Goal: Information Seeking & Learning: Check status

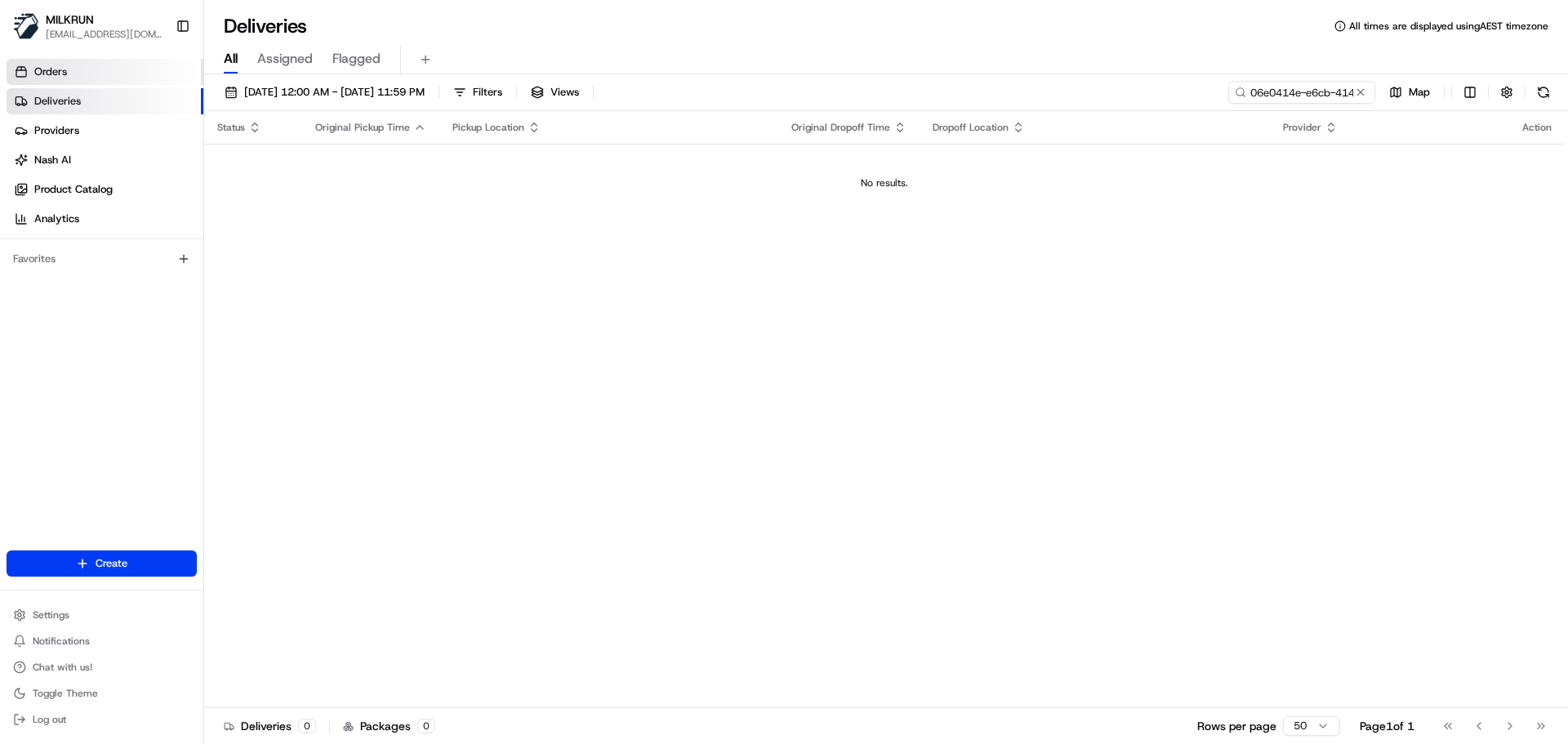
click at [60, 76] on span "Orders" at bounding box center [50, 72] width 32 height 15
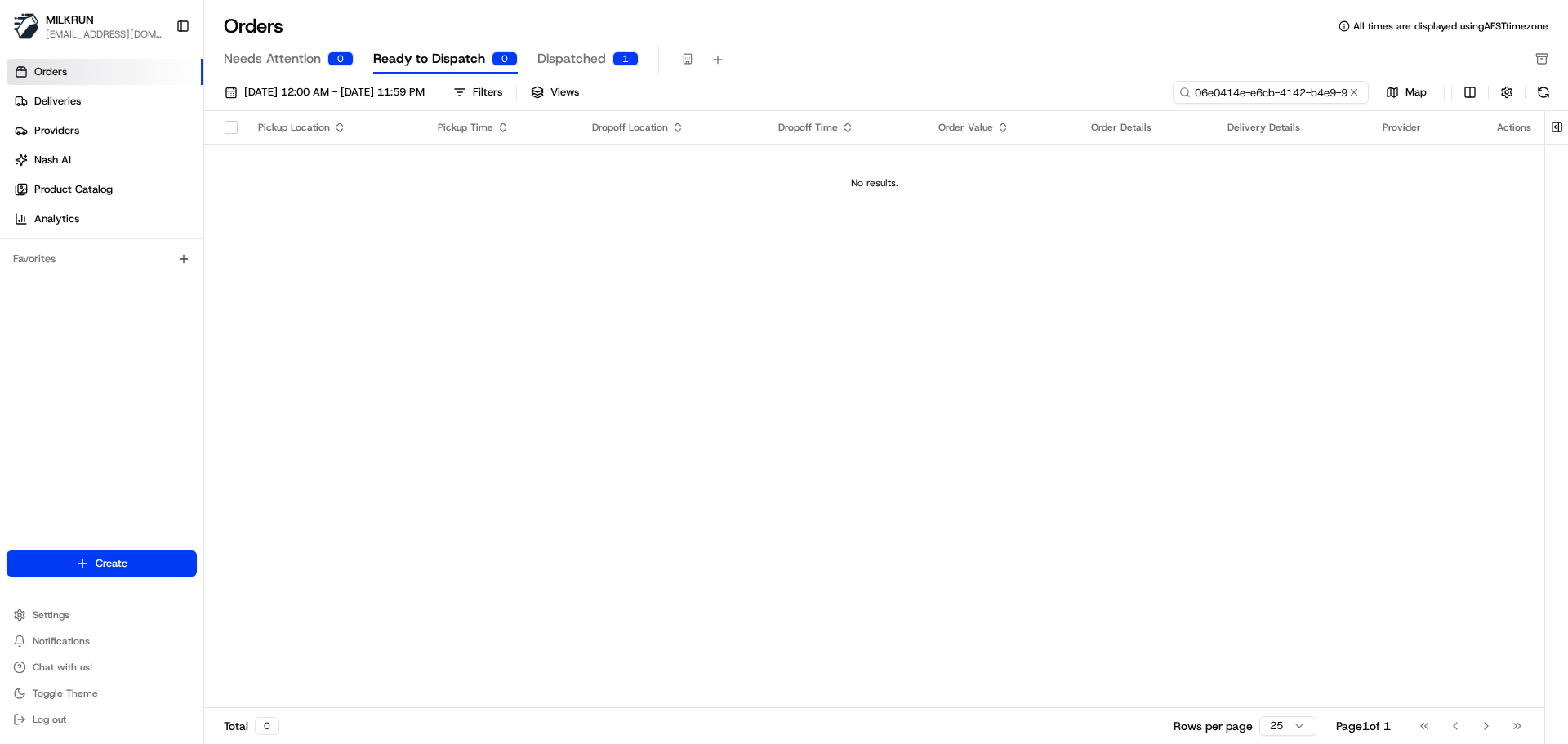
click at [1323, 91] on input "06e0414e-e6cb-4142-b4e9-9575f5f9d713" at bounding box center [1270, 91] width 196 height 23
click at [1298, 104] on div "01/08/2025 12:00 AM - 31/08/2025 11:59 PM Filters Views 06e0414e-e6cb-4142-b4e9…" at bounding box center [886, 95] width 1364 height 30
click at [1235, 91] on icon at bounding box center [1234, 92] width 12 height 12
click at [1232, 91] on icon at bounding box center [1234, 92] width 12 height 12
click at [65, 133] on span "Providers" at bounding box center [57, 131] width 45 height 15
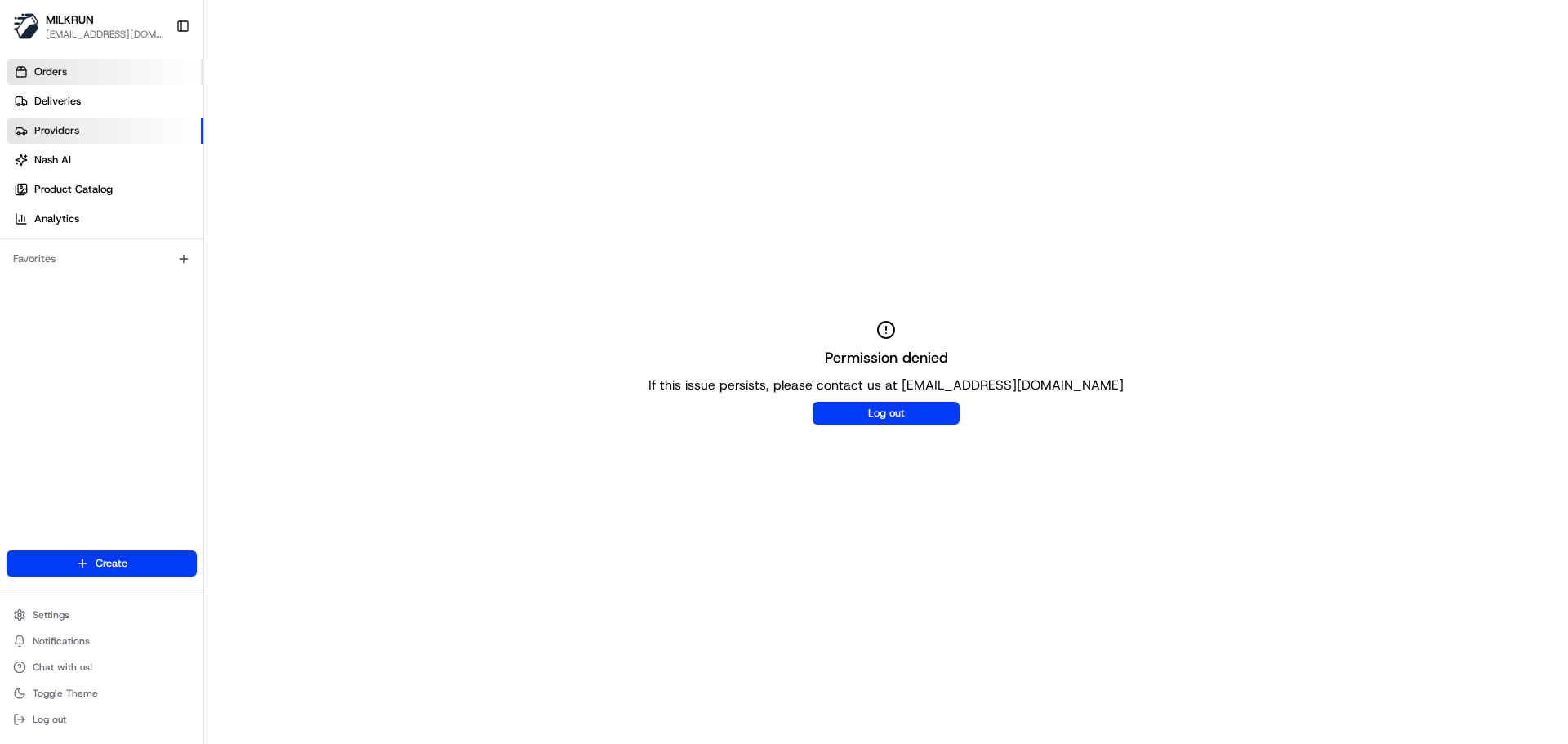
click at [77, 82] on link "Orders" at bounding box center [105, 72] width 196 height 27
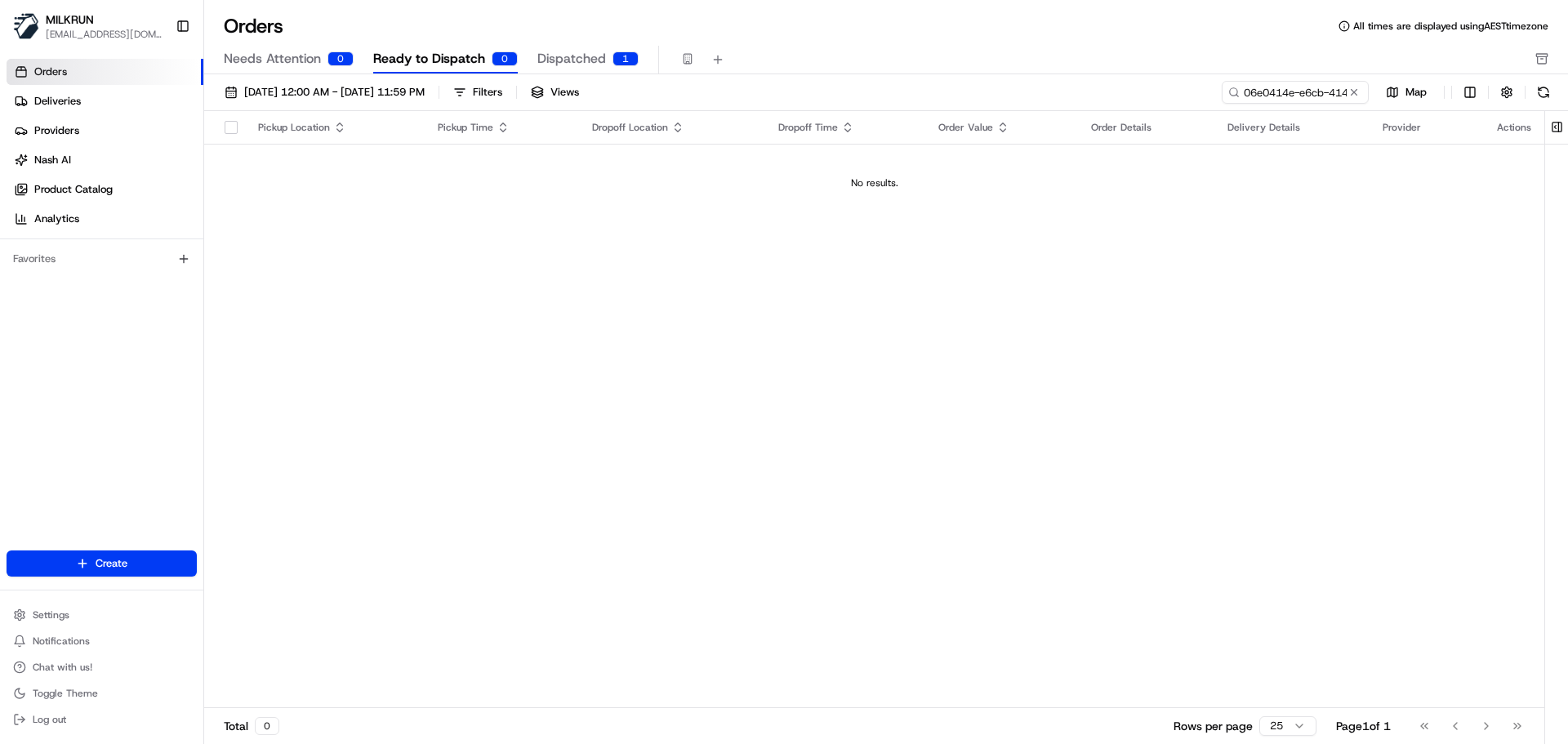
click at [1229, 95] on icon at bounding box center [1234, 92] width 12 height 12
click at [1235, 97] on icon at bounding box center [1234, 92] width 12 height 12
click at [1228, 91] on icon at bounding box center [1234, 92] width 12 height 12
click at [1278, 87] on input "06e0414e-e6cb-4142-b4e9-9575f5f9d713" at bounding box center [1270, 91] width 196 height 23
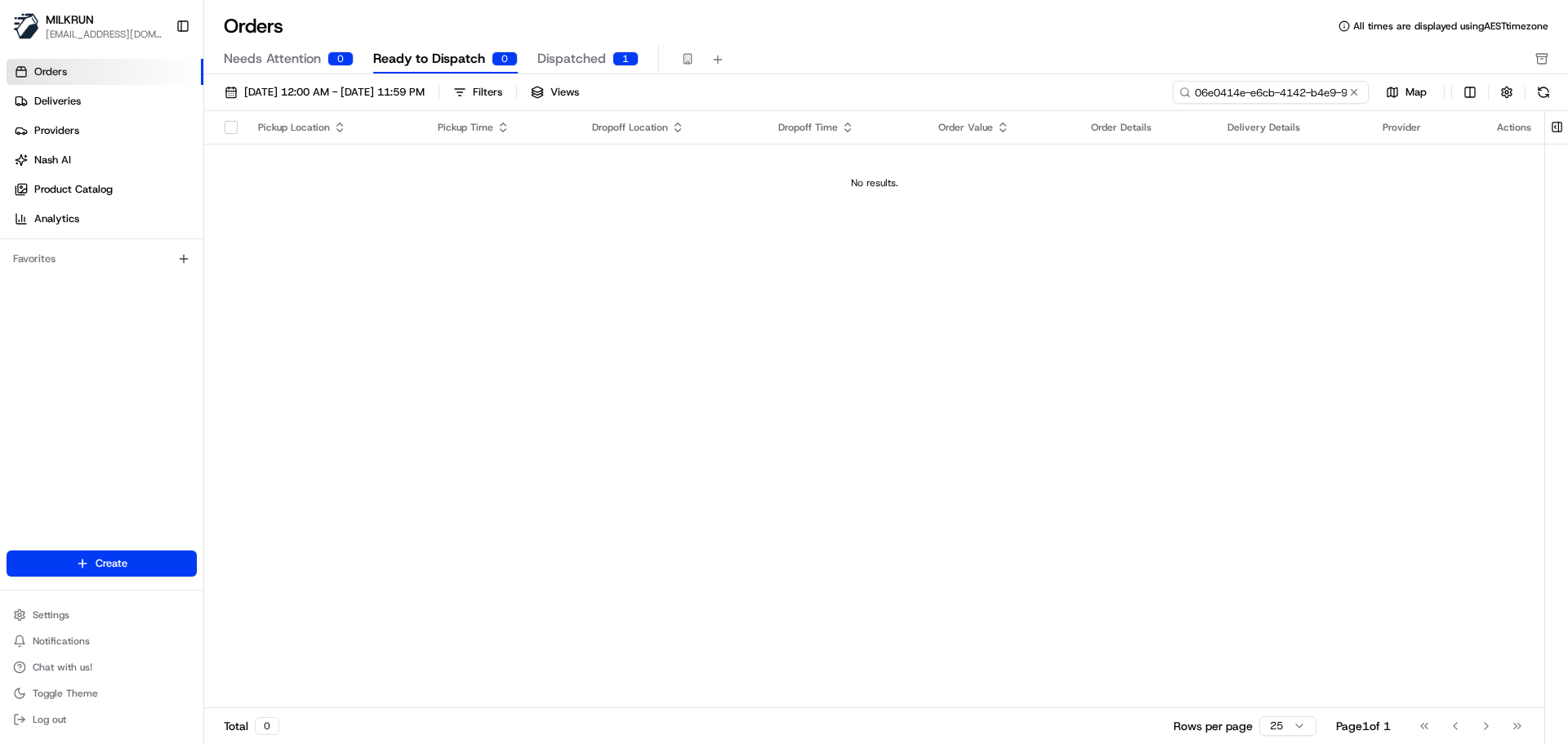
click at [1278, 87] on input "06e0414e-e6cb-4142-b4e9-9575f5f9d713" at bounding box center [1270, 91] width 196 height 23
paste input "f6210679-18e5-46e9-81c5-6749a40f8bc2"
type input "f6210679-18e5-46e9-81c5-6749a40f8bc2"
click at [322, 97] on span "01/08/2025 12:00 AM - 31/08/2025 11:59 PM" at bounding box center [335, 91] width 181 height 15
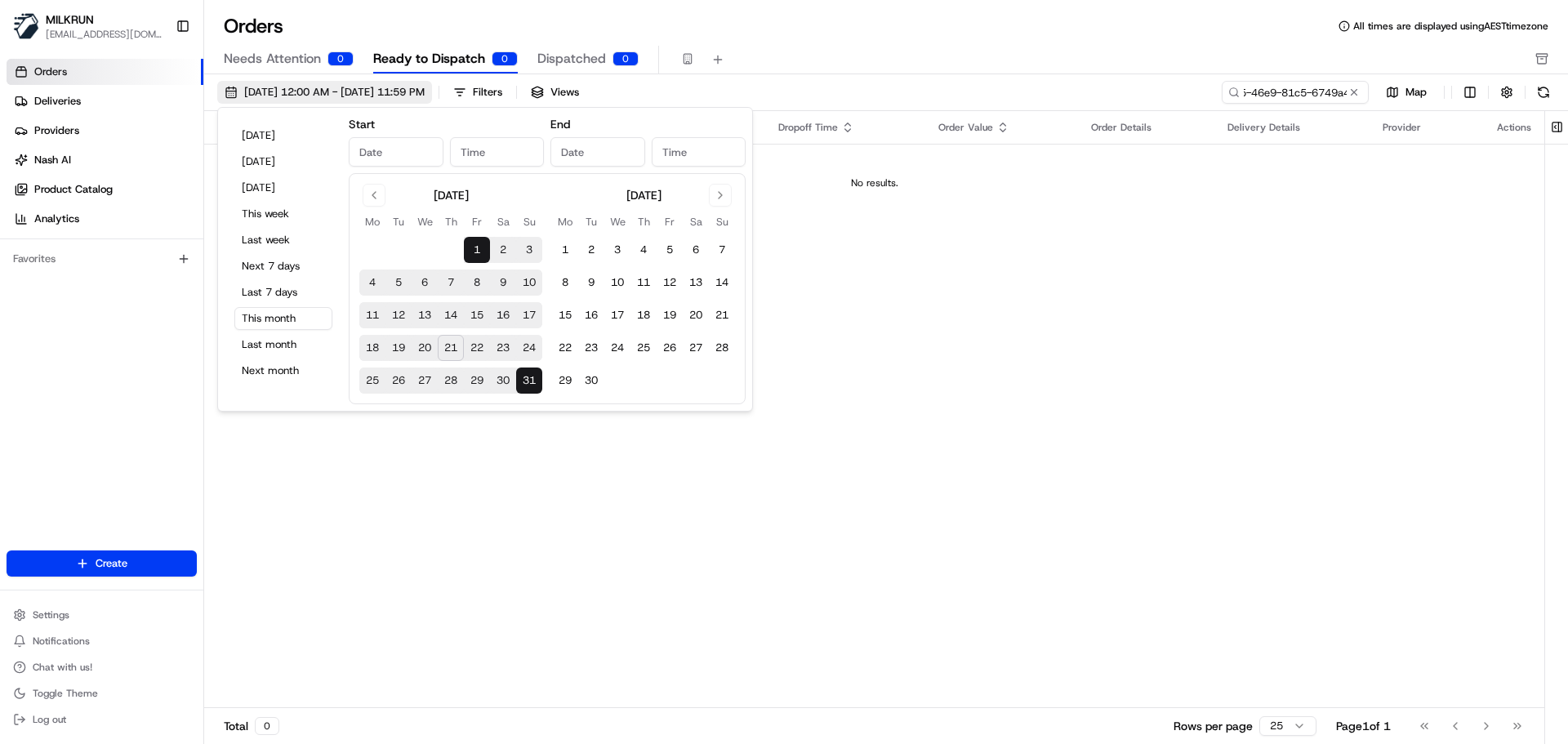
type input "Aug 1, 2025"
type input "12:00 AM"
type input "Aug 31, 2025"
type input "11:59 PM"
click at [951, 270] on div "Pickup Location Pickup Time Dropoff Location Dropoff Time Order Value Order Det…" at bounding box center [874, 410] width 1340 height 598
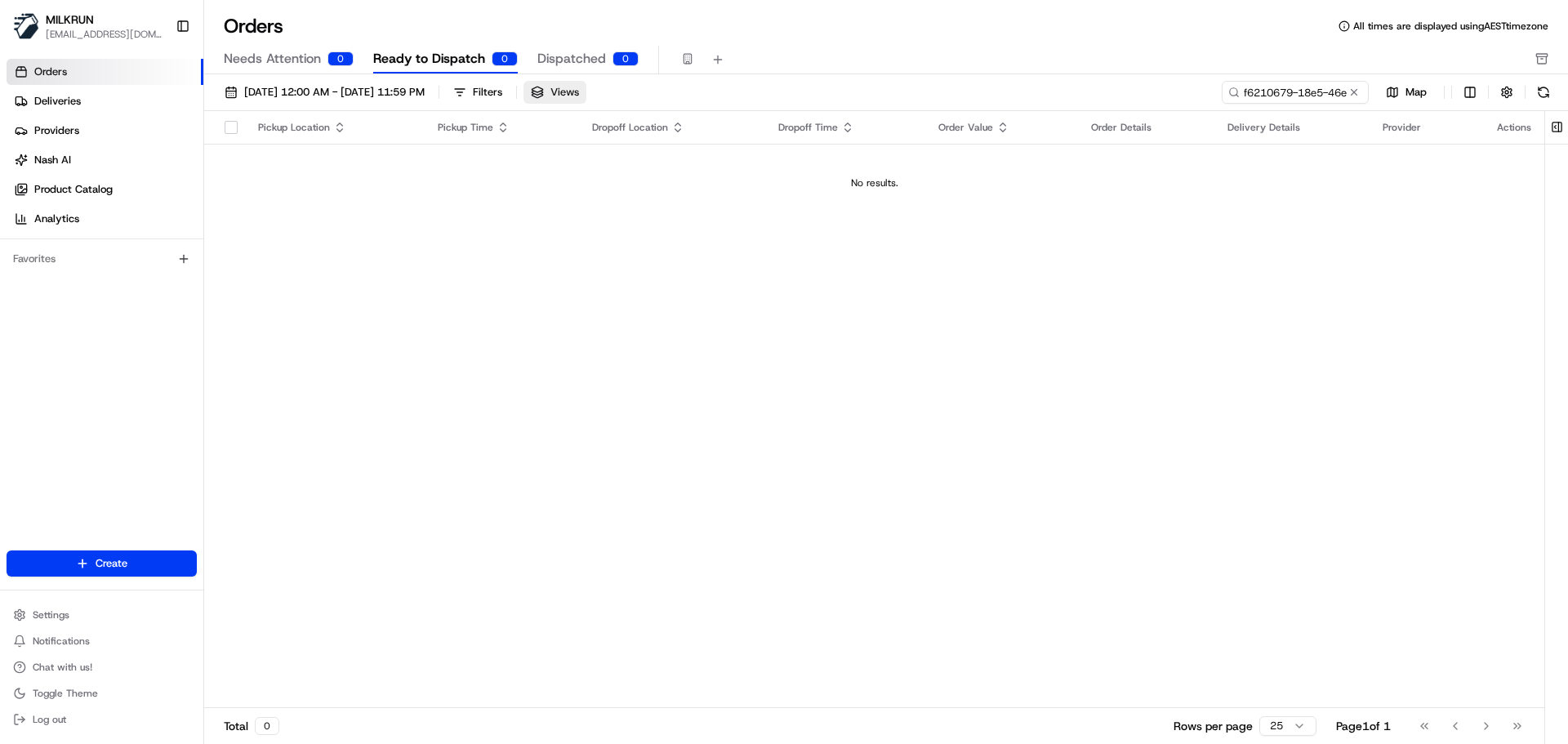
click at [587, 101] on button "Views" at bounding box center [555, 91] width 63 height 23
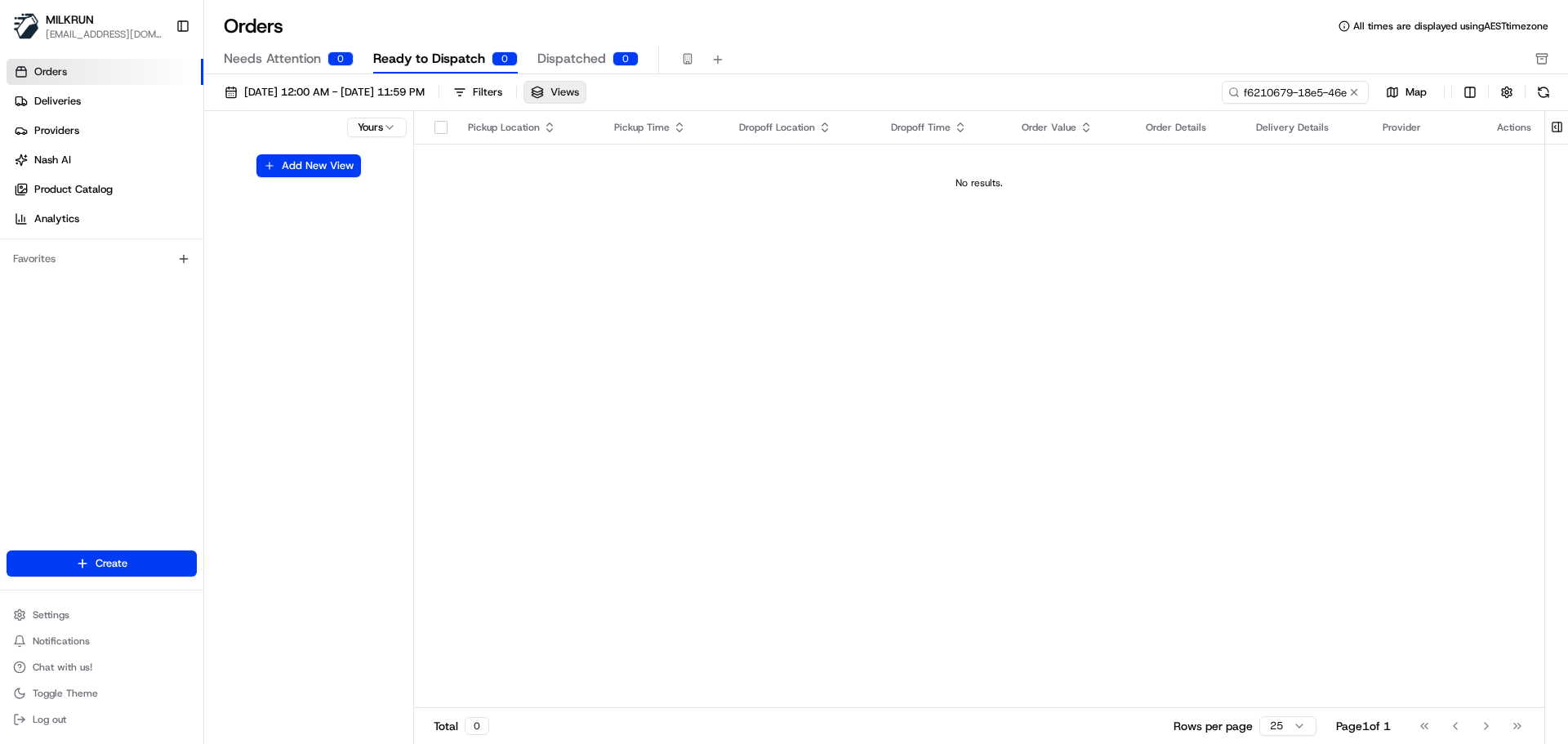
click at [587, 101] on button "Views" at bounding box center [555, 91] width 63 height 23
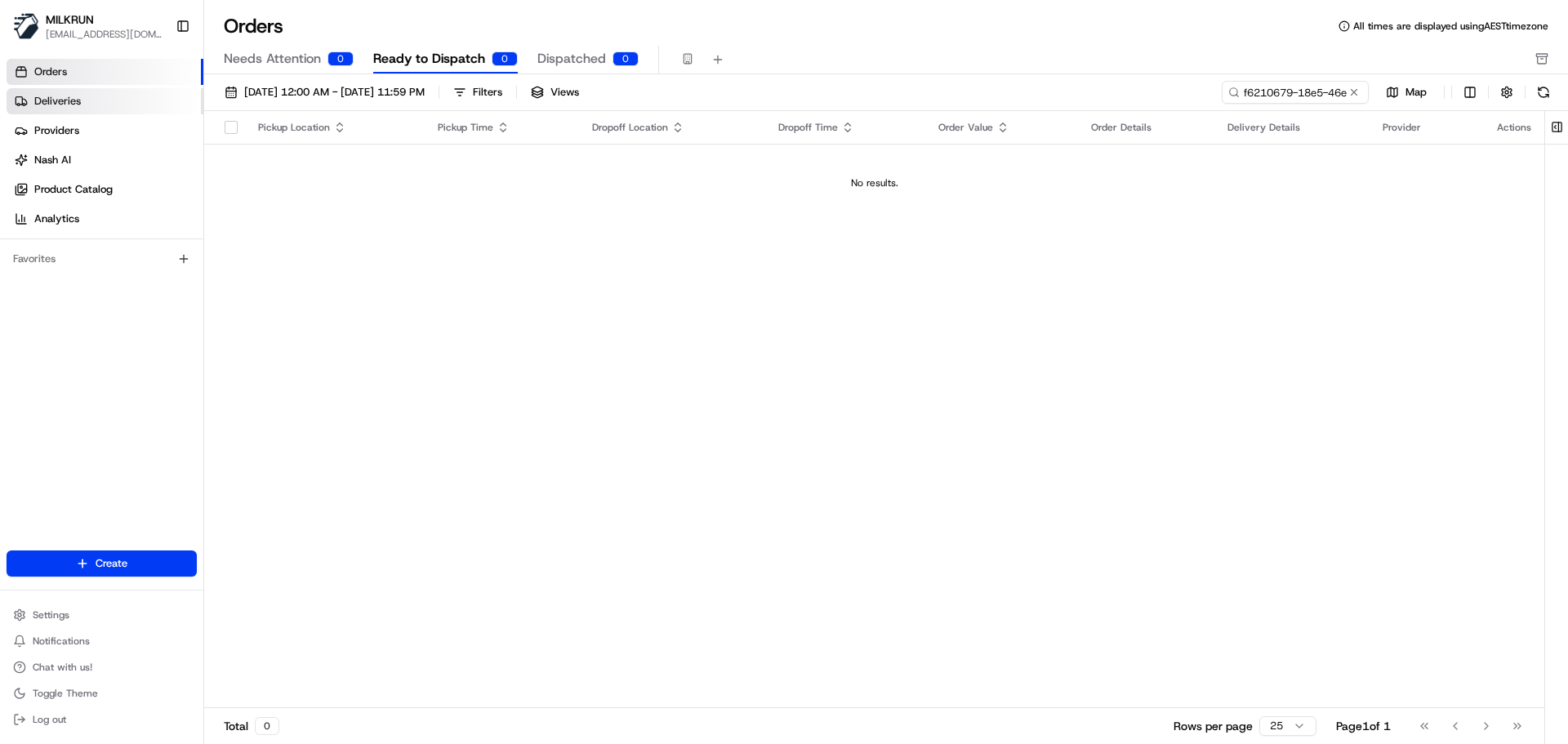
click at [96, 107] on link "Deliveries" at bounding box center [105, 101] width 196 height 27
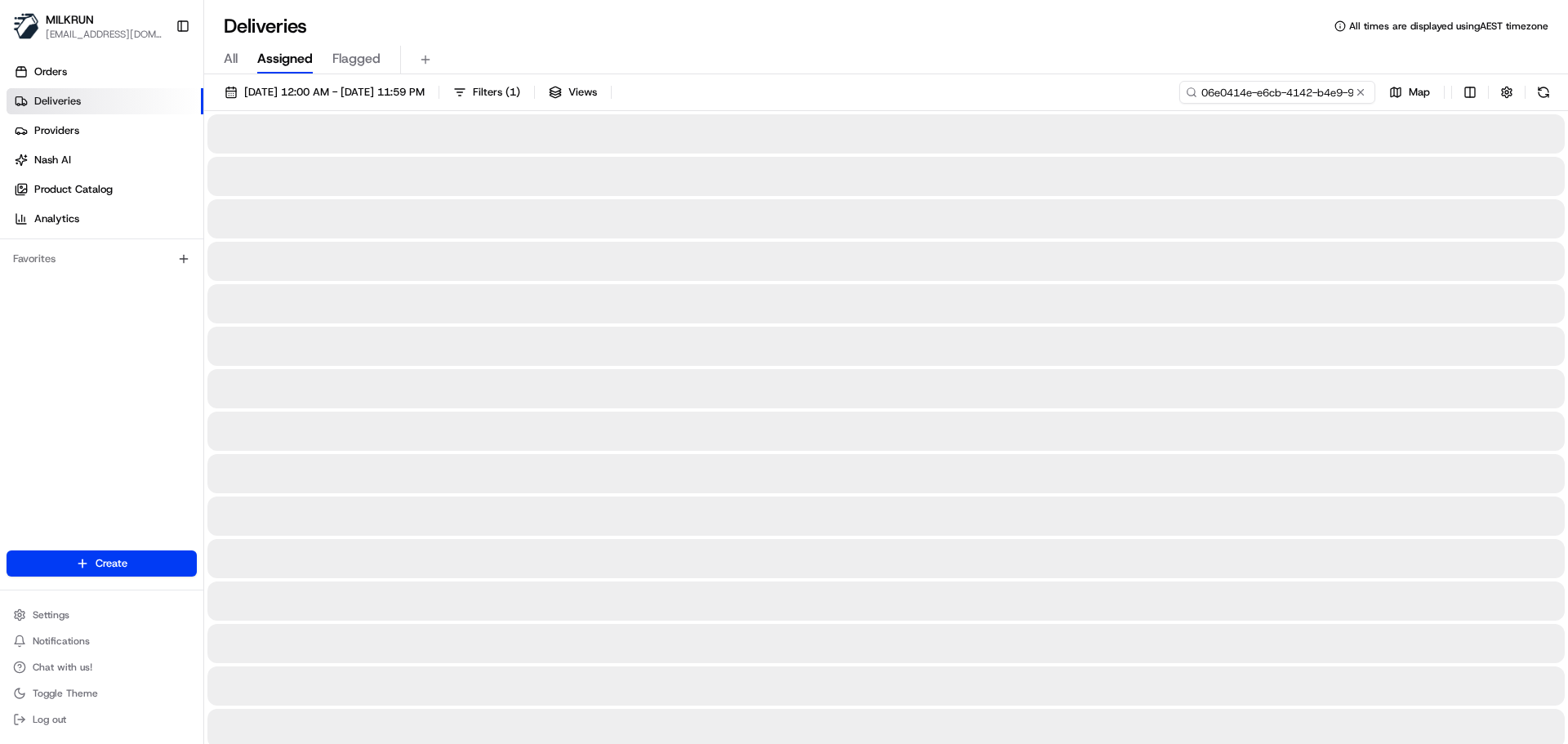
click at [1319, 93] on input "06e0414e-e6cb-4142-b4e9-9575f5f9d713" at bounding box center [1276, 91] width 196 height 23
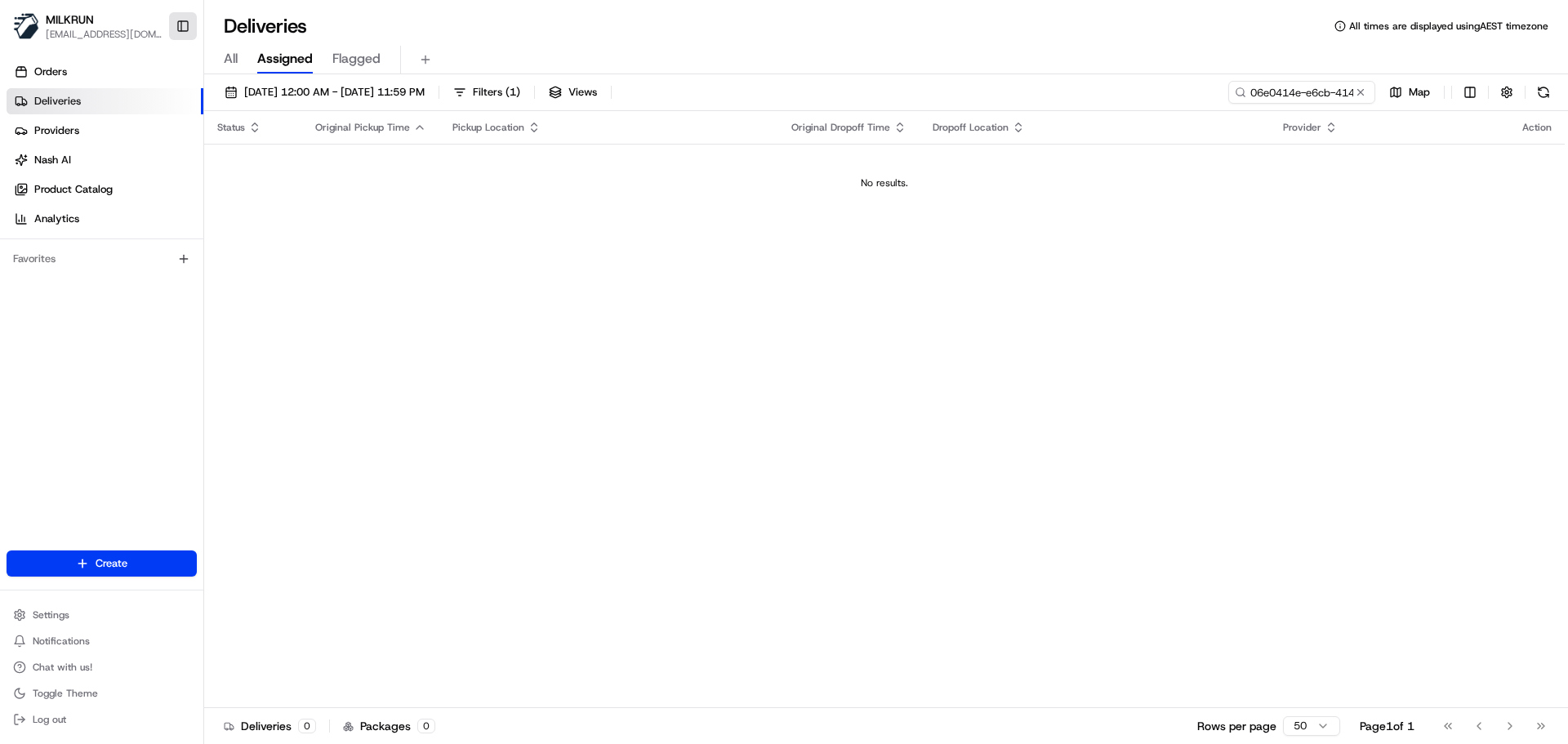
click at [182, 21] on button "Toggle Sidebar" at bounding box center [183, 26] width 28 height 28
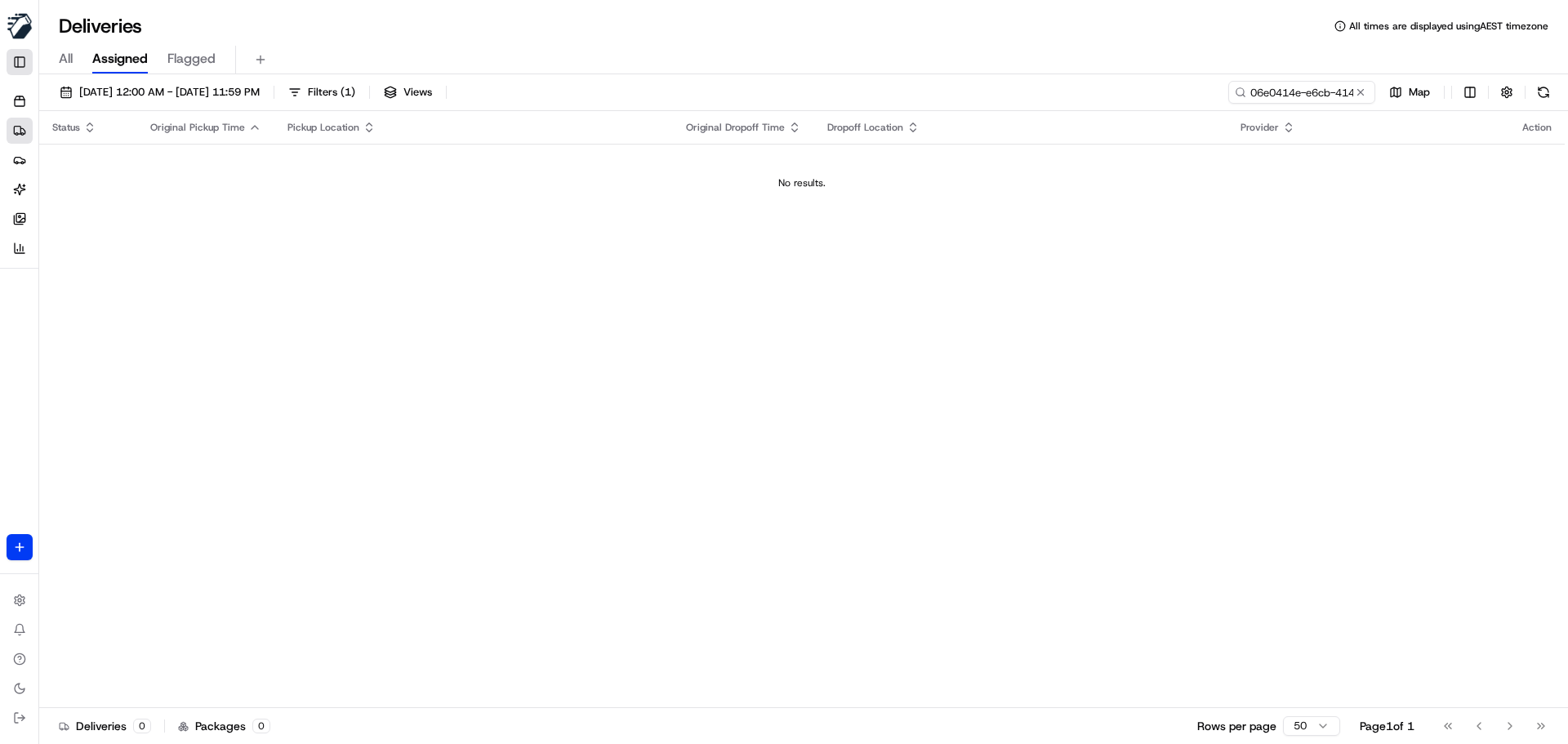
click at [16, 61] on button "Toggle Sidebar" at bounding box center [20, 62] width 27 height 27
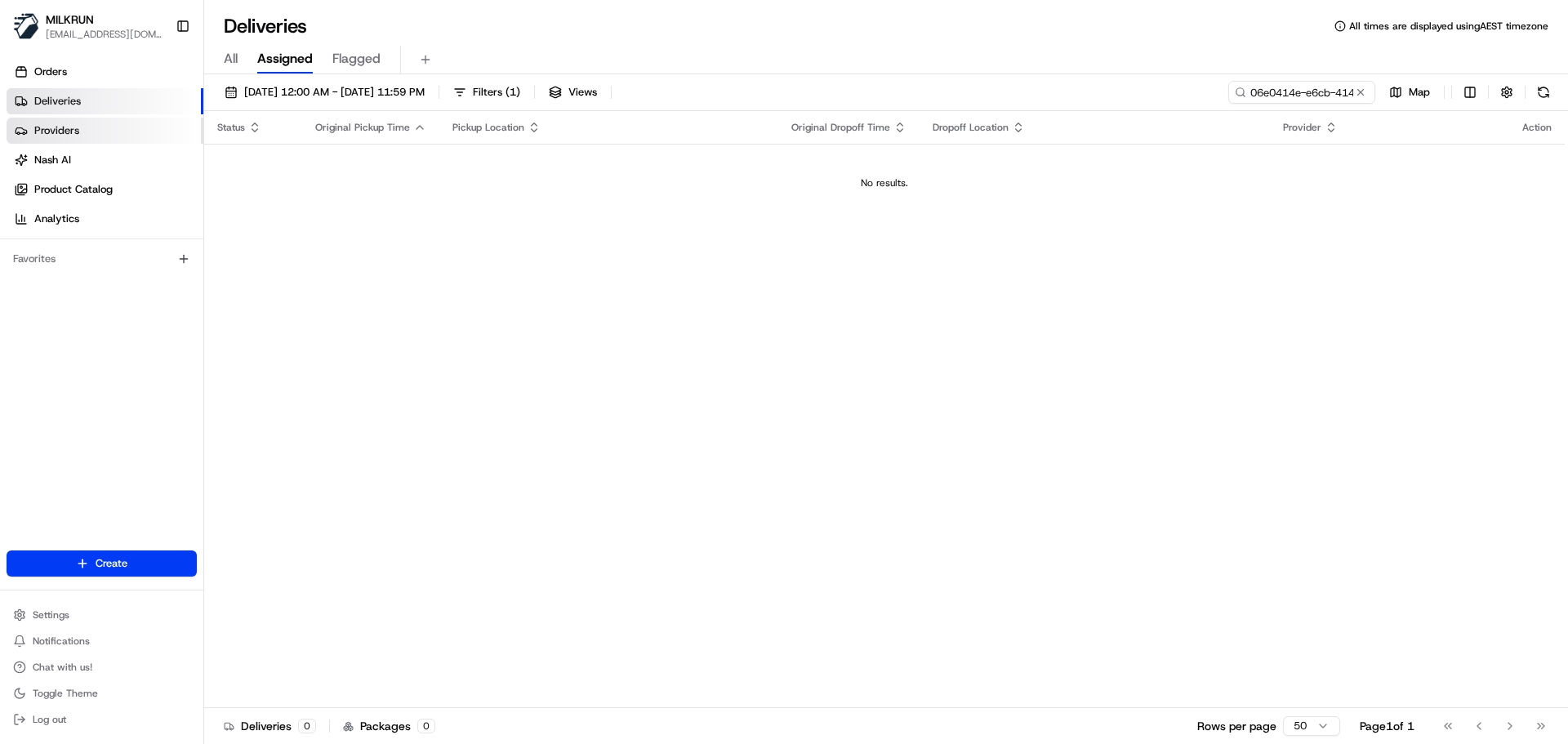
click at [52, 127] on span "Providers" at bounding box center [57, 131] width 45 height 15
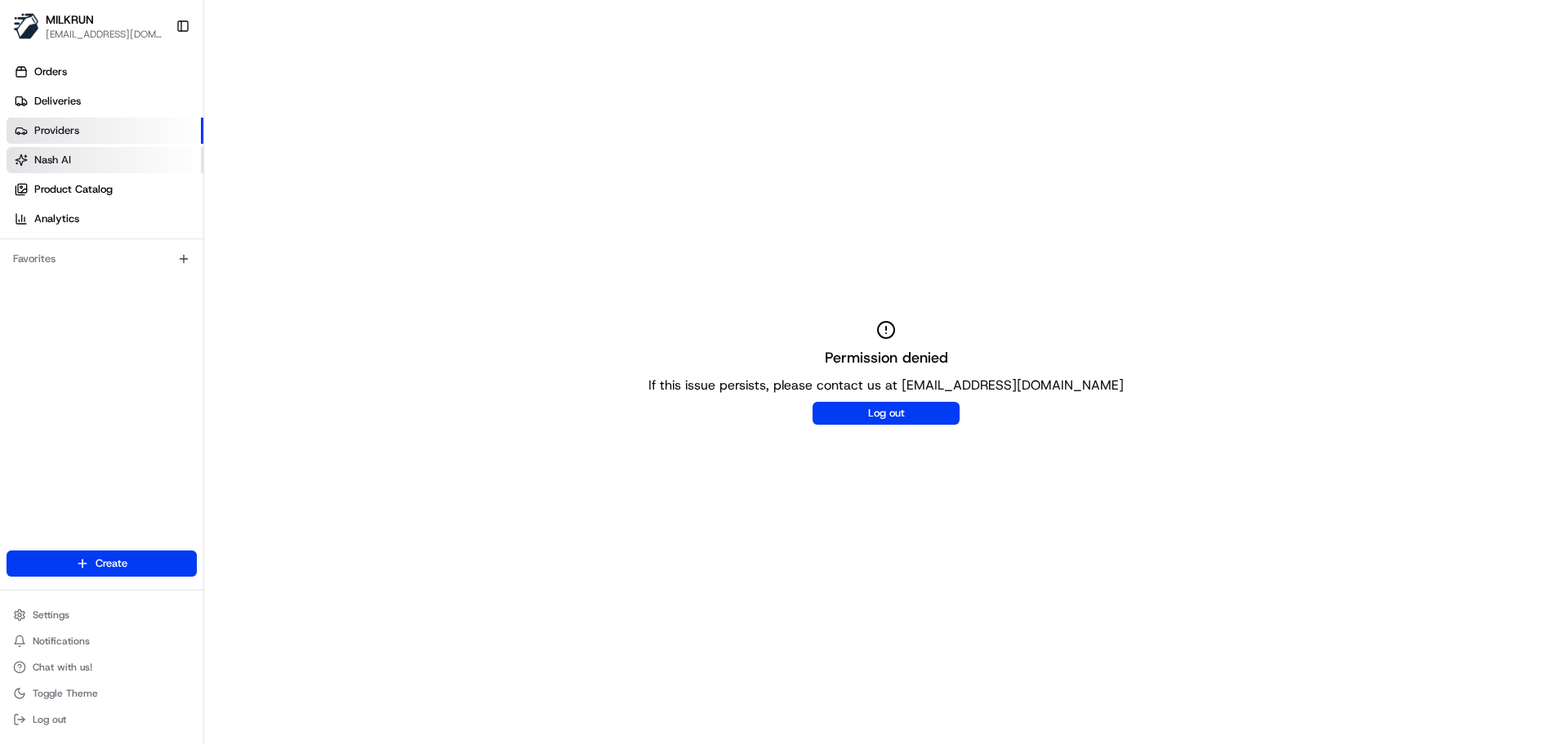
click at [74, 166] on link "Nash AI" at bounding box center [105, 160] width 196 height 27
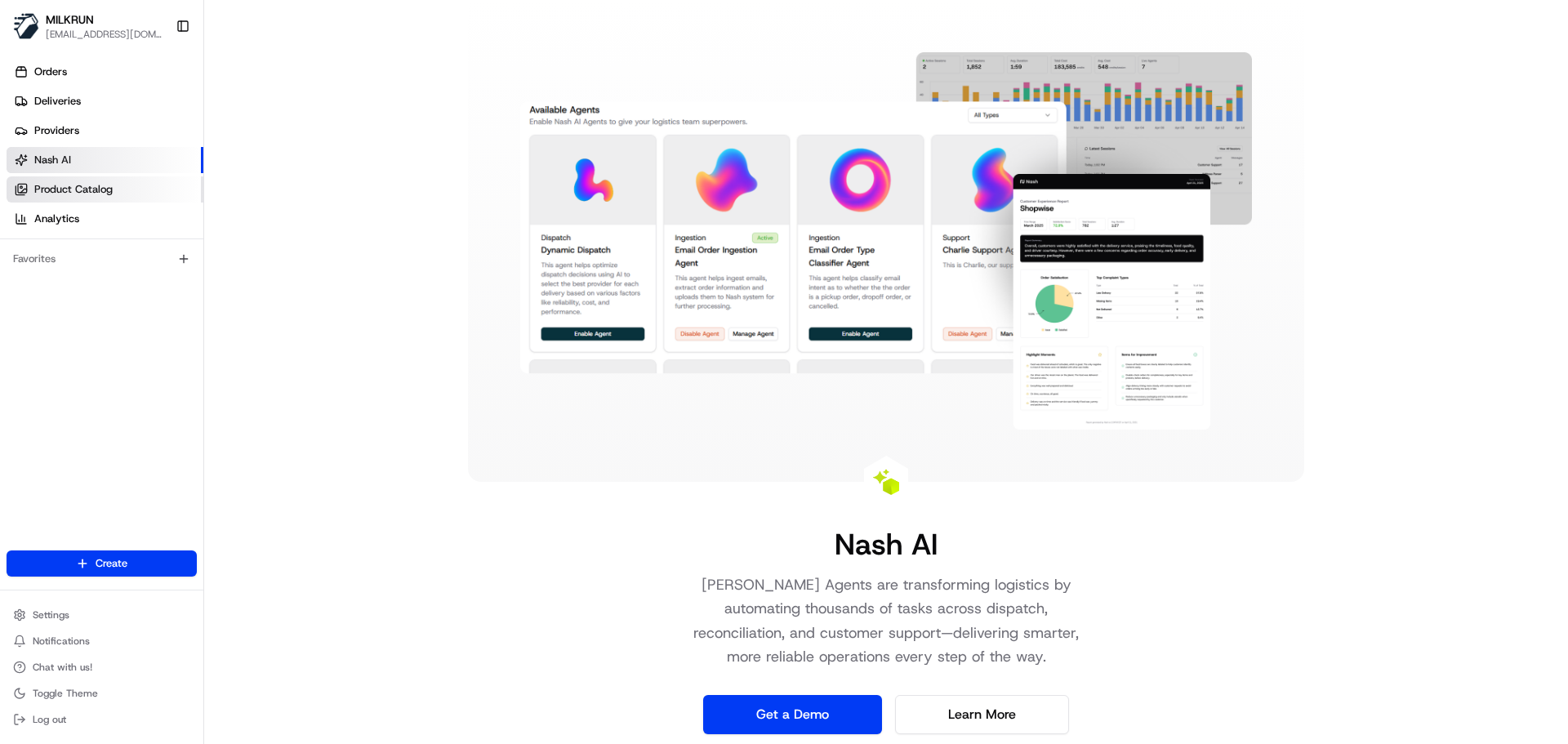
click at [111, 187] on span "Product Catalog" at bounding box center [74, 189] width 79 height 15
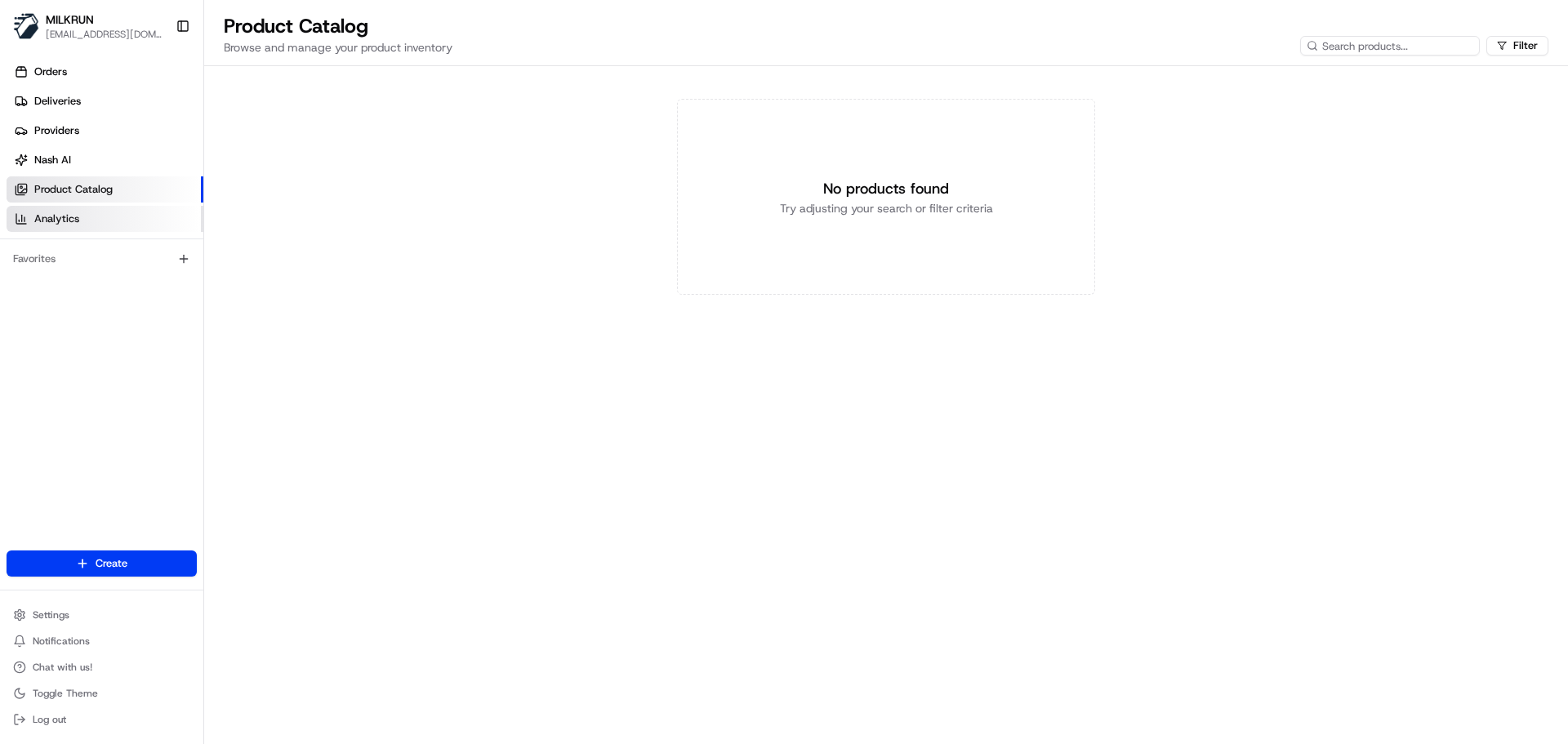
click at [99, 227] on link "Analytics" at bounding box center [105, 218] width 196 height 27
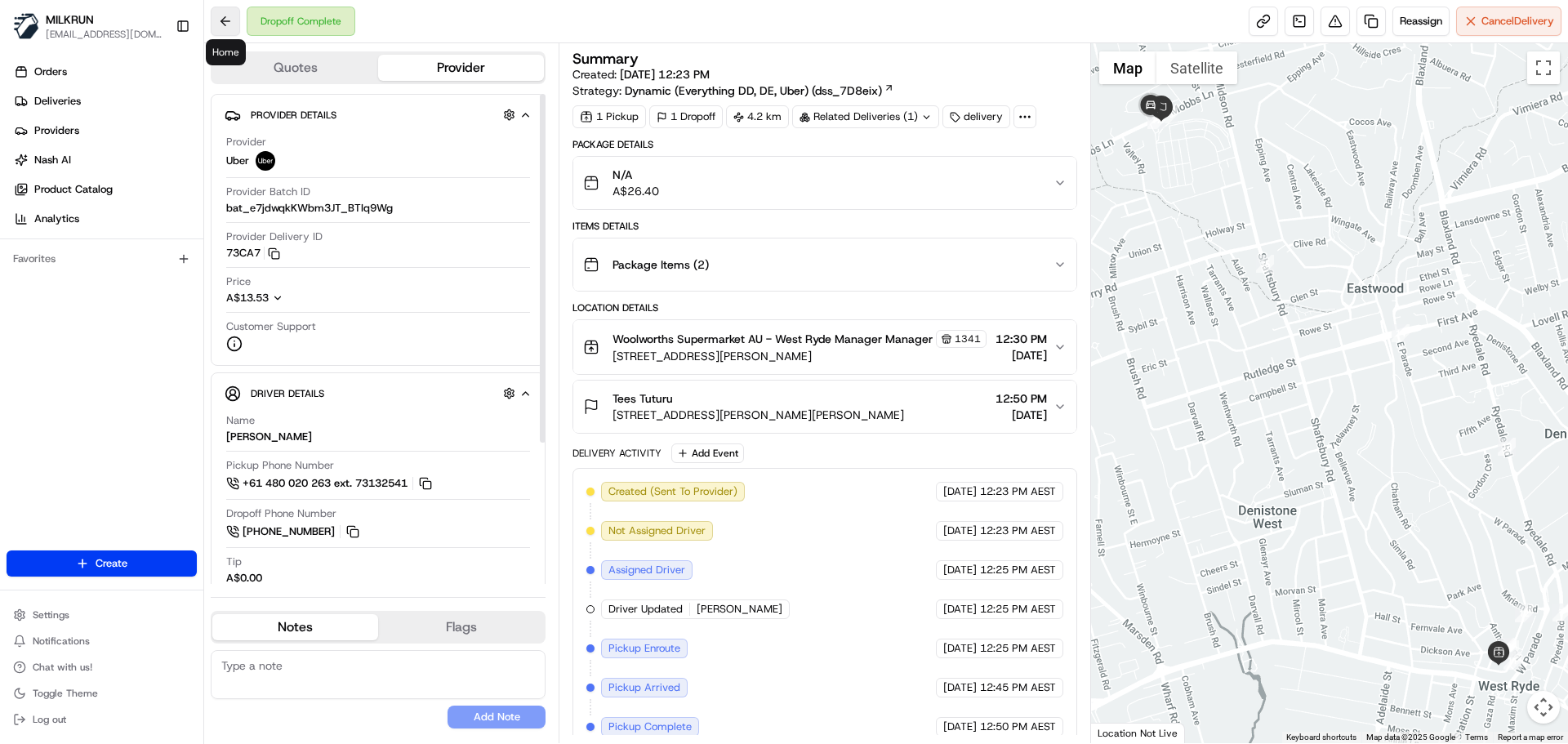
click at [213, 25] on button at bounding box center [225, 22] width 29 height 29
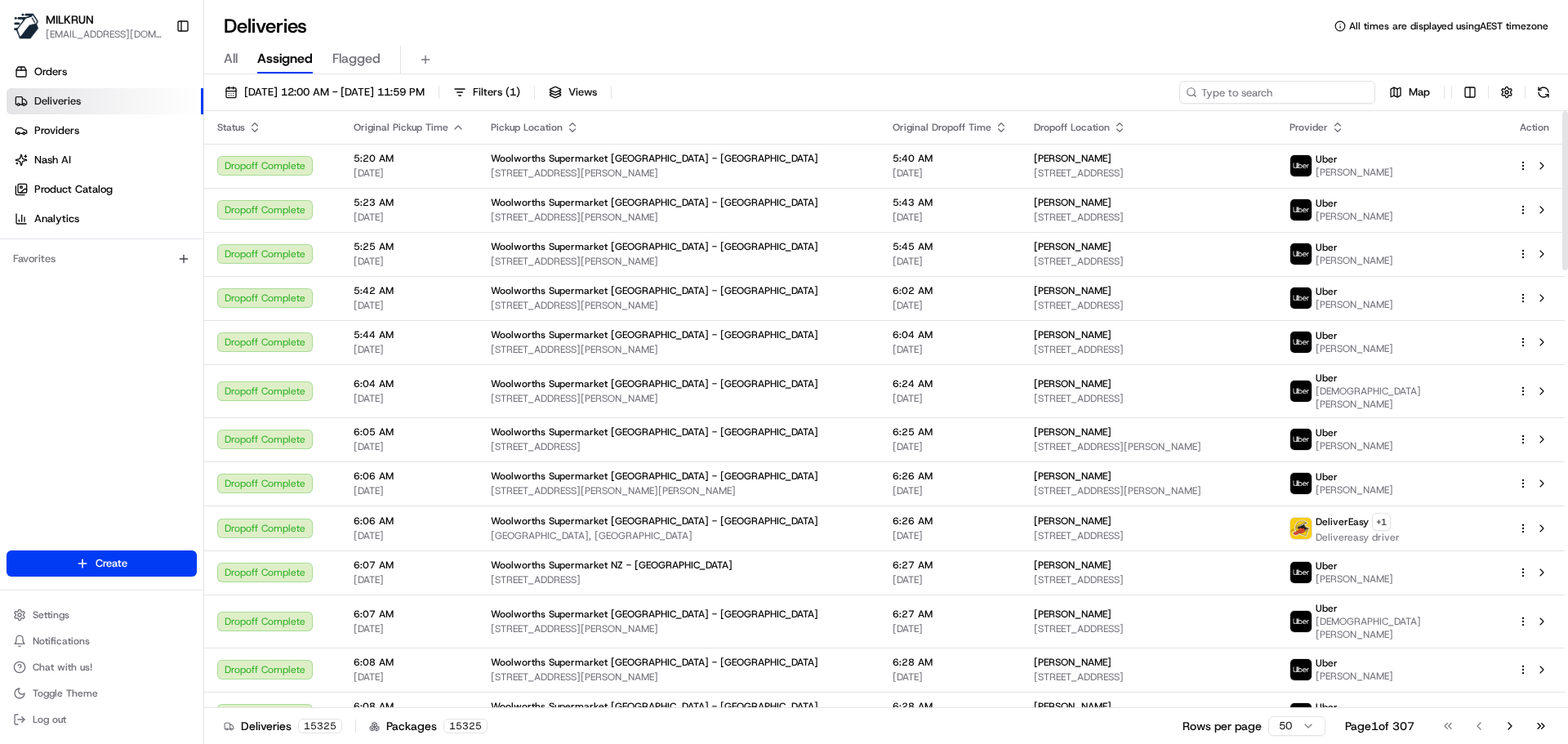
click at [1278, 96] on input at bounding box center [1276, 91] width 196 height 23
paste input "f6210679-18e5-46e9-81c5-6749a40f8bc2"
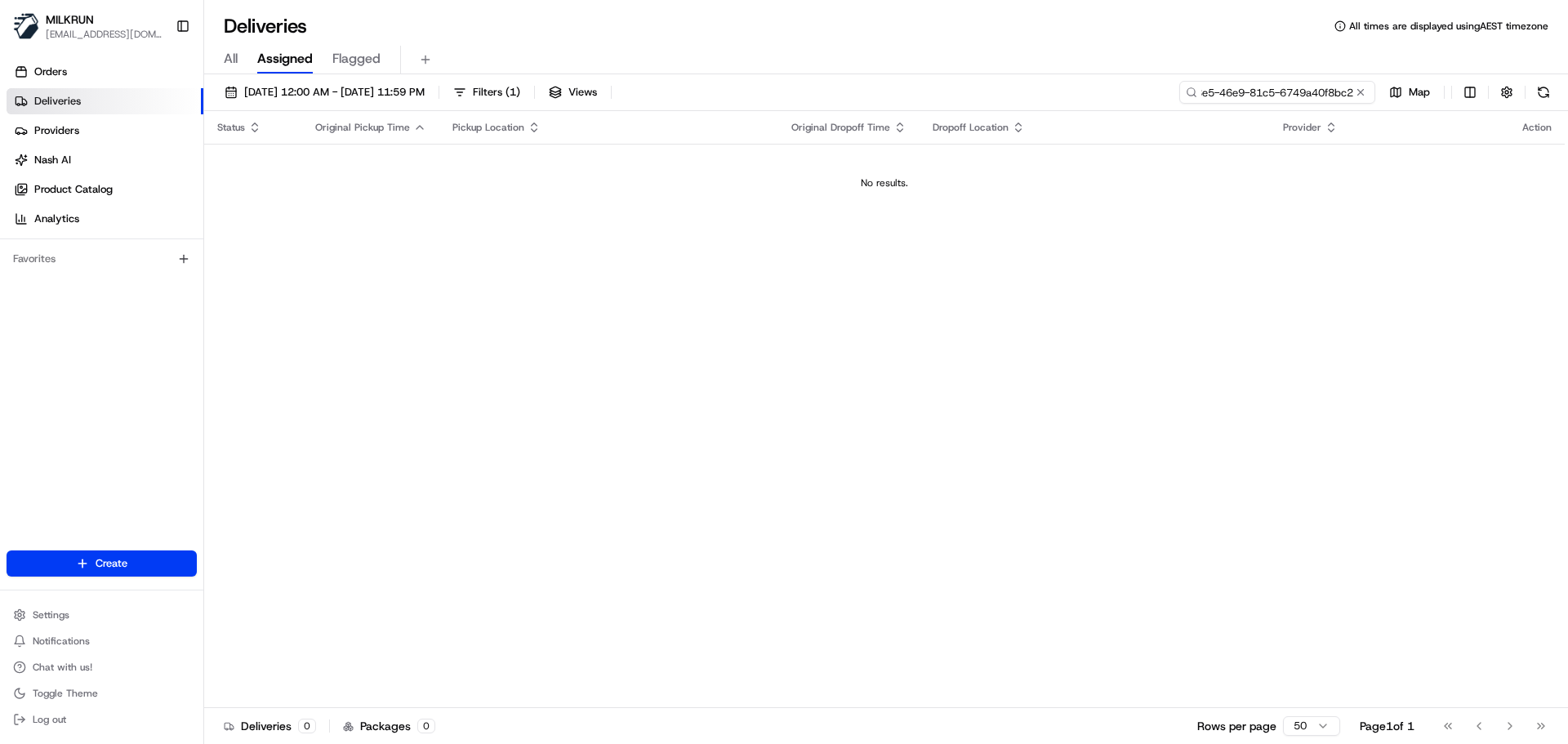
click at [1210, 94] on input "f6210679-18e5-46e9-81c5-6749a40f8bc2" at bounding box center [1276, 91] width 196 height 23
click at [1246, 94] on input "f6210679-18e5-46e9-81c5-6749a40f8bc2" at bounding box center [1276, 91] width 196 height 23
click at [1246, 96] on input "f6210679-18e5-46e9-81c5-6749a40f8bc2" at bounding box center [1276, 91] width 196 height 23
paste input "[EMAIL_ADDRESS][DOMAIN_NAME]"
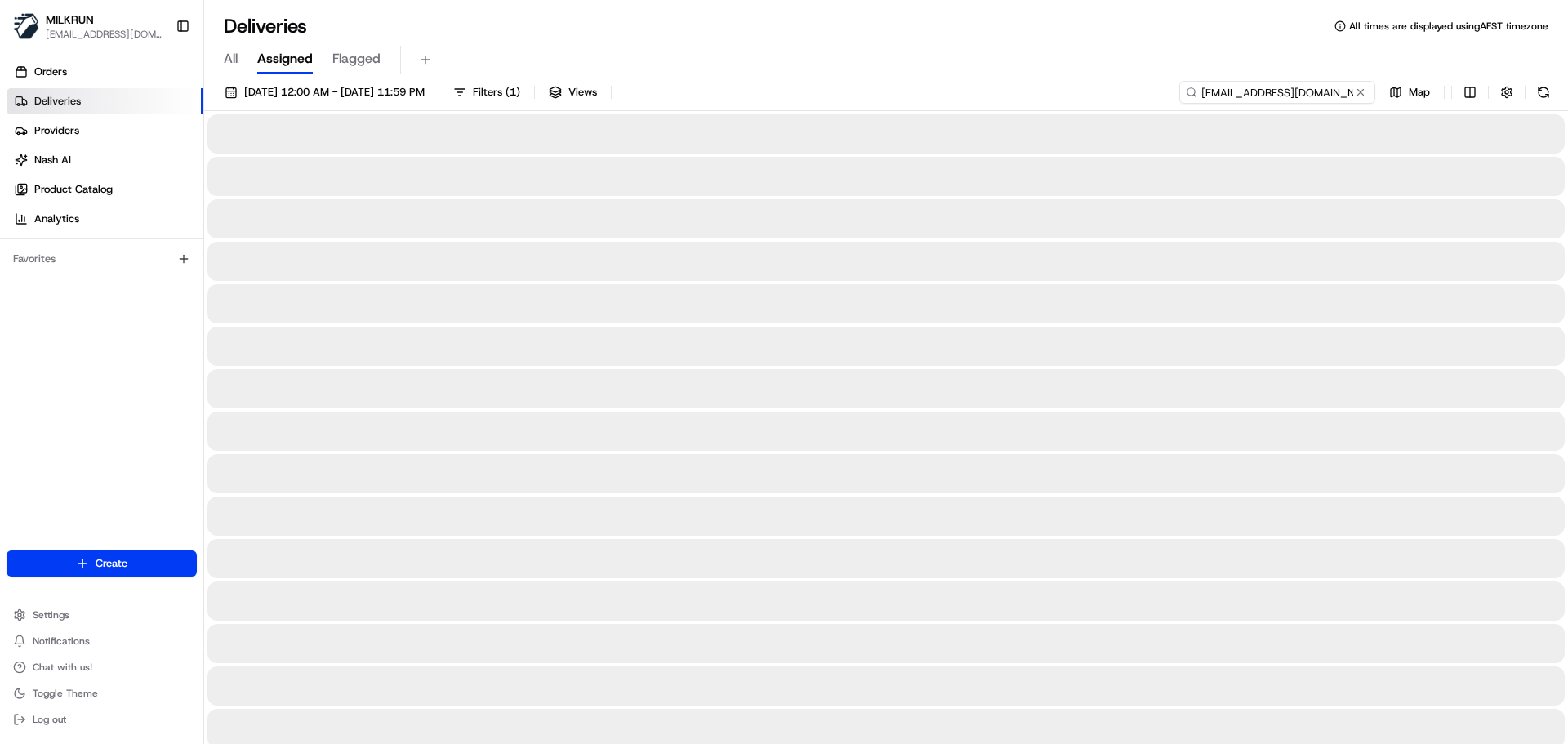
type input "[EMAIL_ADDRESS][DOMAIN_NAME]"
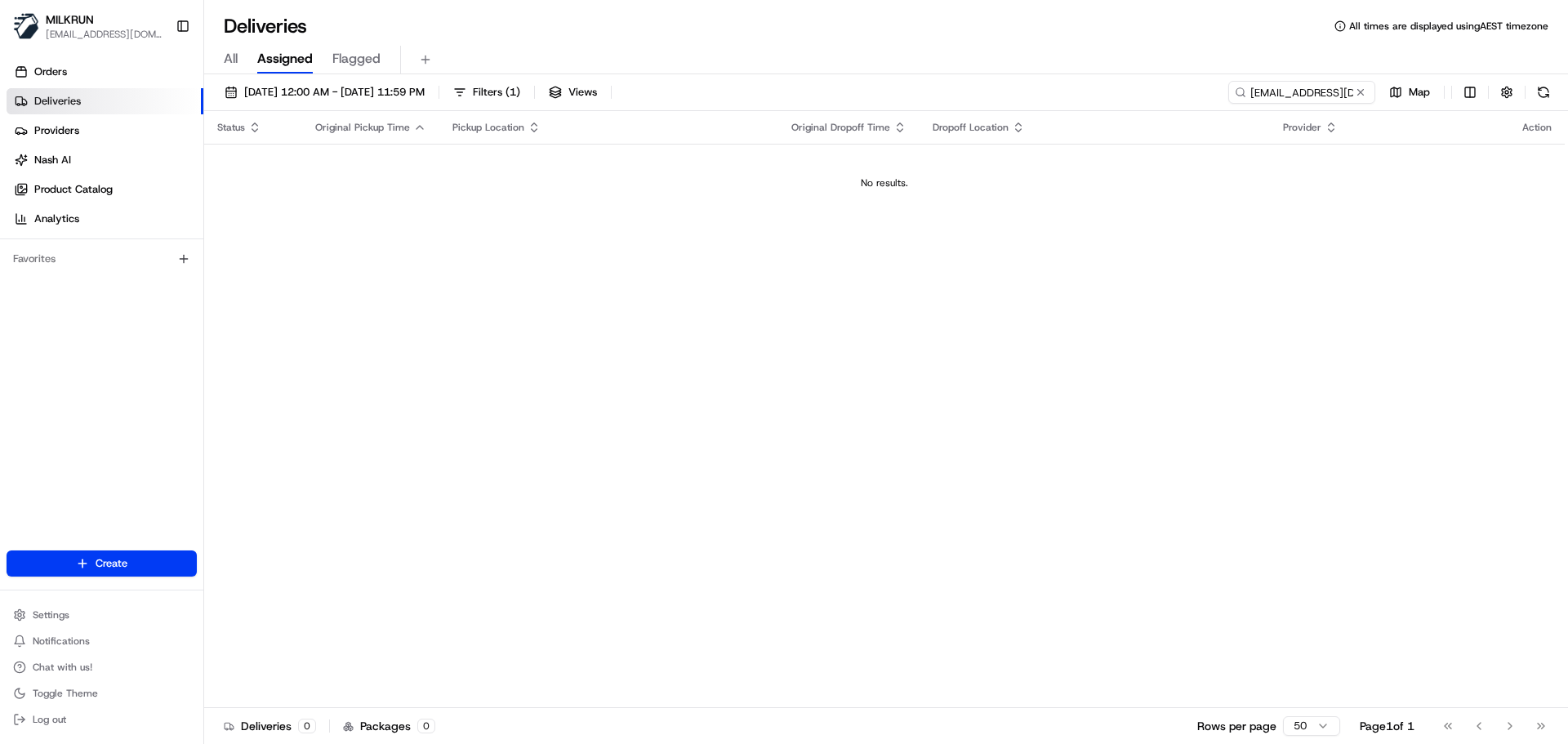
click at [564, 80] on div "[DATE] 12:00 AM - [DATE] 11:59 PM Filters ( 1 ) Views [EMAIL_ADDRESS][DOMAIN_NA…" at bounding box center [886, 411] width 1364 height 673
click at [528, 83] on button "Filters ( 1 )" at bounding box center [486, 91] width 82 height 23
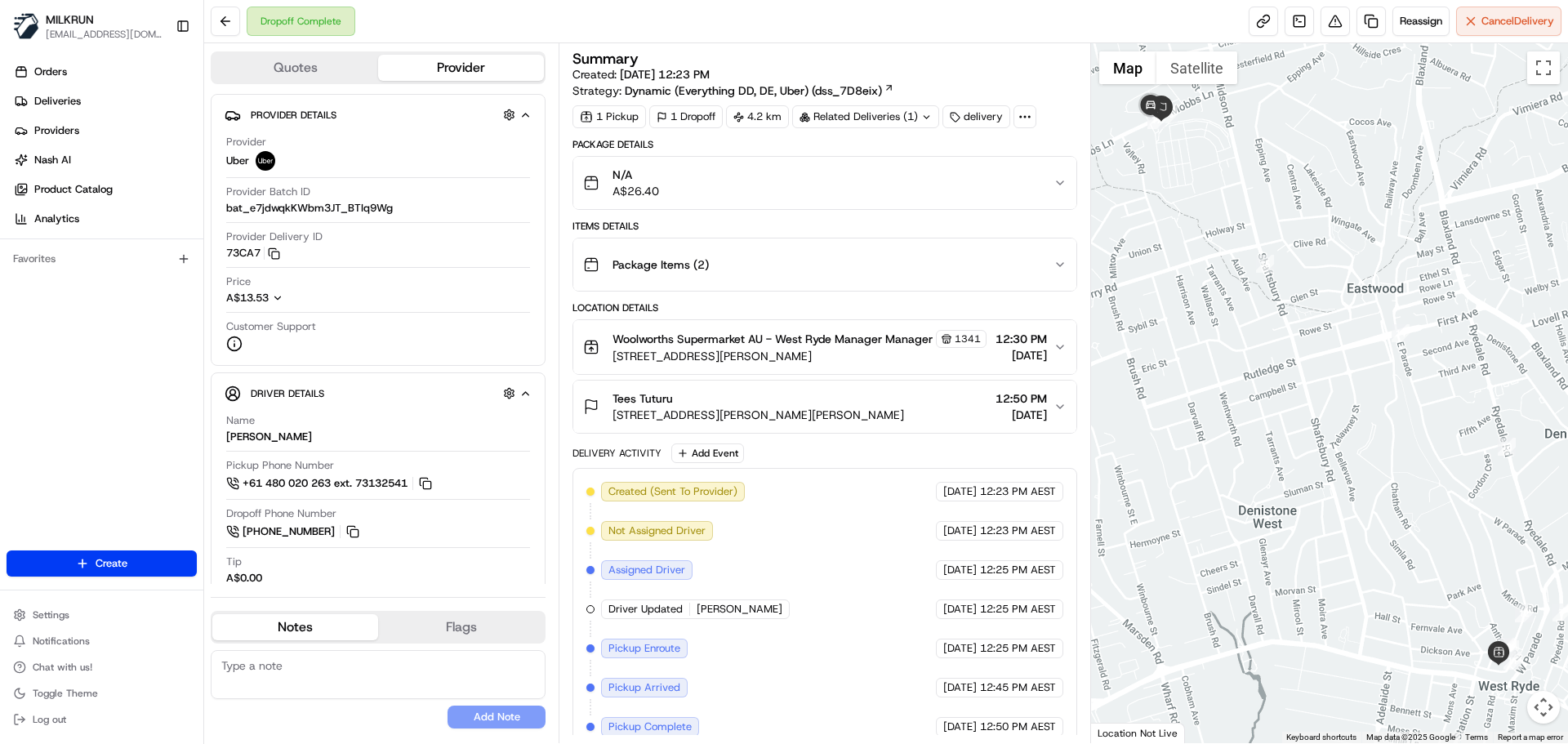
click at [65, 20] on span "MILKRUN" at bounding box center [70, 20] width 48 height 17
click at [65, 18] on span "MILKRUN" at bounding box center [70, 20] width 48 height 17
click at [1347, 35] on div "Reassign Cancel Delivery" at bounding box center [1405, 22] width 312 height 29
click at [1336, 27] on button at bounding box center [1335, 22] width 29 height 29
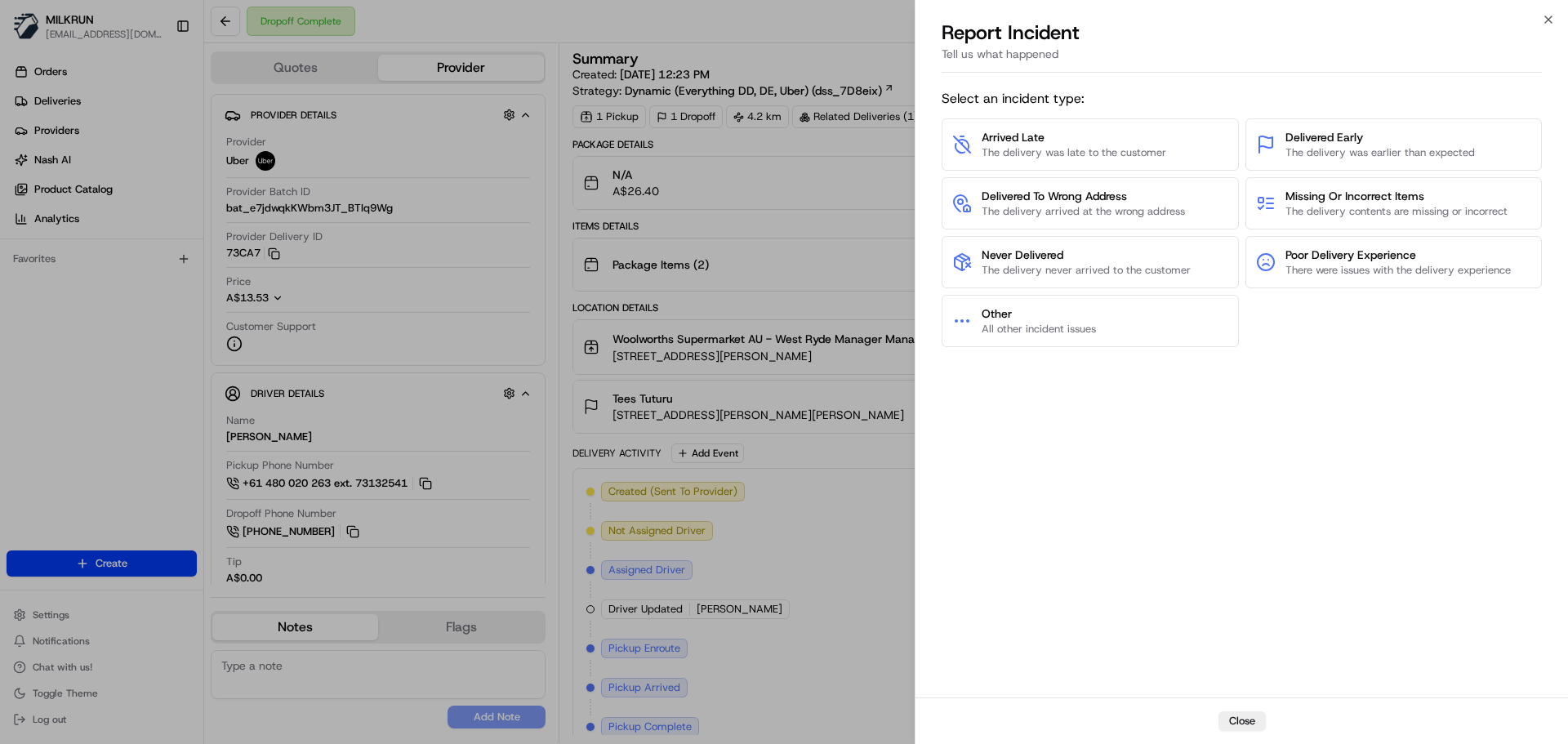
click at [1547, 12] on div "Close Report Incident Tell us what happened Select an incident type: Arrived La…" at bounding box center [1241, 372] width 653 height 744
click at [1541, 14] on icon "button" at bounding box center [1547, 19] width 13 height 13
